Goal: Information Seeking & Learning: Learn about a topic

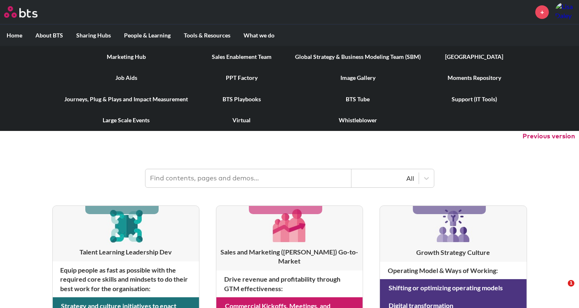
drag, startPoint x: 230, startPoint y: 54, endPoint x: 217, endPoint y: 40, distance: 19.2
click at [230, 54] on link "COEs" at bounding box center [225, 56] width 43 height 21
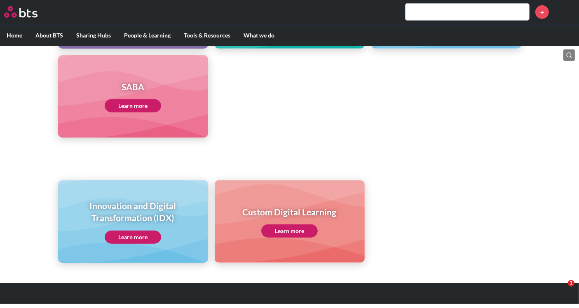
scroll to position [448, 0]
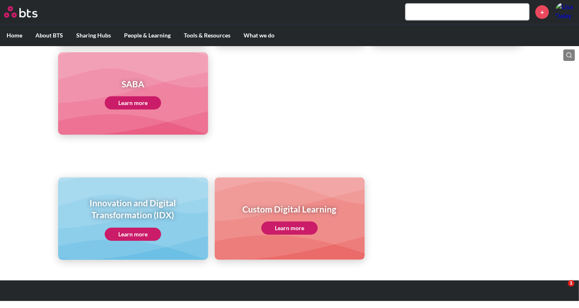
click at [120, 233] on link "Learn more" at bounding box center [133, 234] width 56 height 13
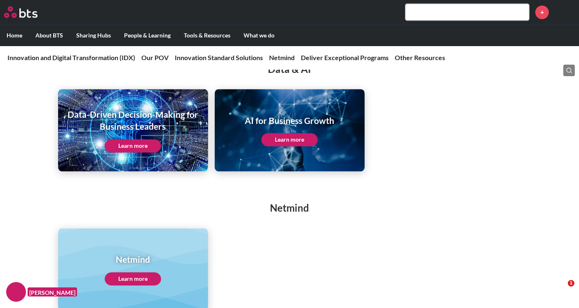
scroll to position [1649, 0]
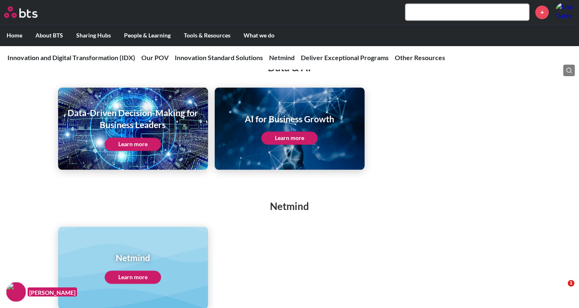
click at [297, 145] on link "Learn more" at bounding box center [289, 137] width 56 height 13
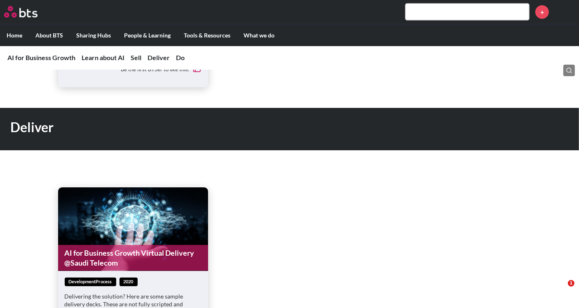
scroll to position [1007, 0]
